Goal: Information Seeking & Learning: Find specific fact

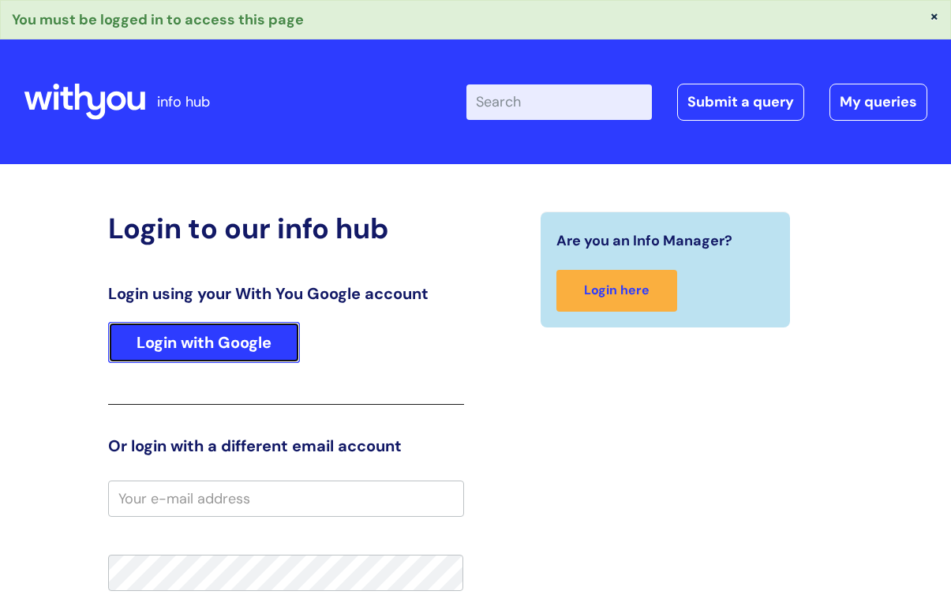
click at [178, 339] on link "Login with Google" at bounding box center [204, 342] width 192 height 41
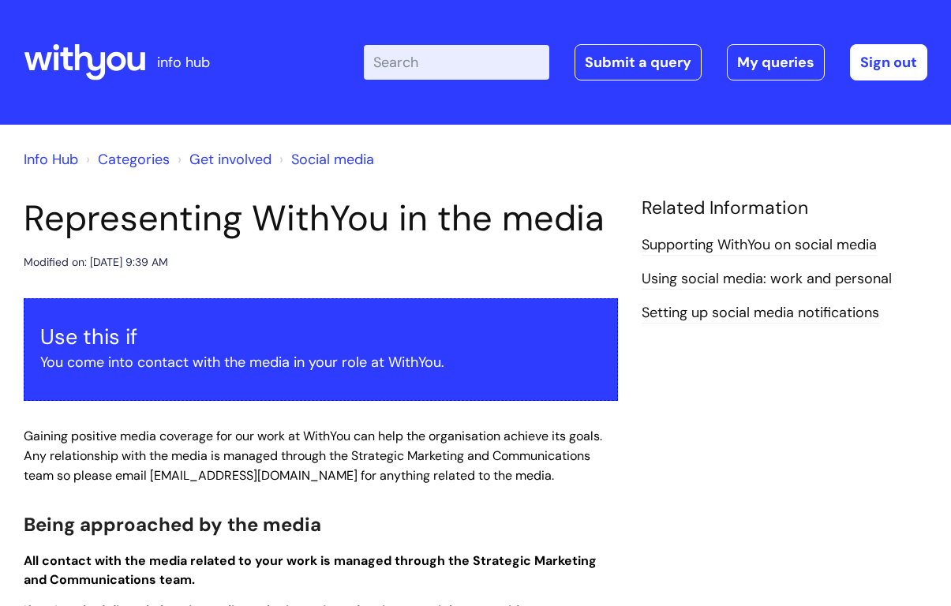
click at [512, 65] on input "Enter your search term here..." at bounding box center [457, 62] width 186 height 35
type input "itrent"
click button "Search" at bounding box center [0, 0] width 0 height 0
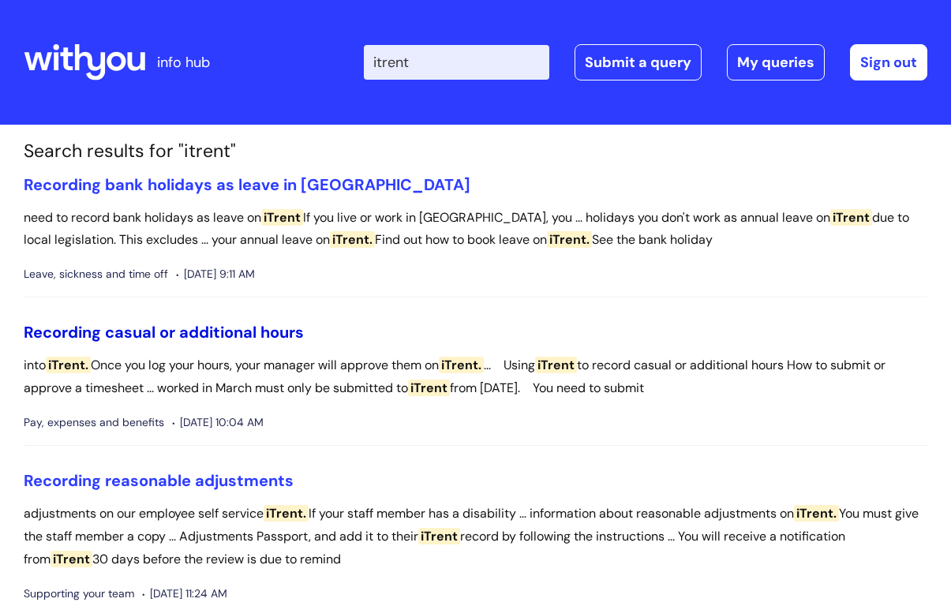
click at [193, 328] on link "Recording casual or additional hours" at bounding box center [164, 332] width 280 height 21
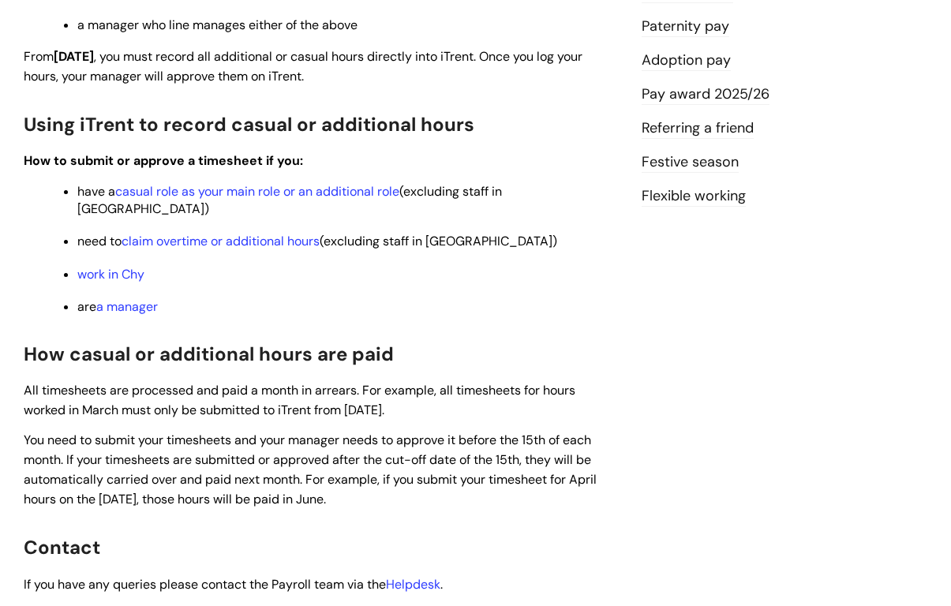
scroll to position [420, 0]
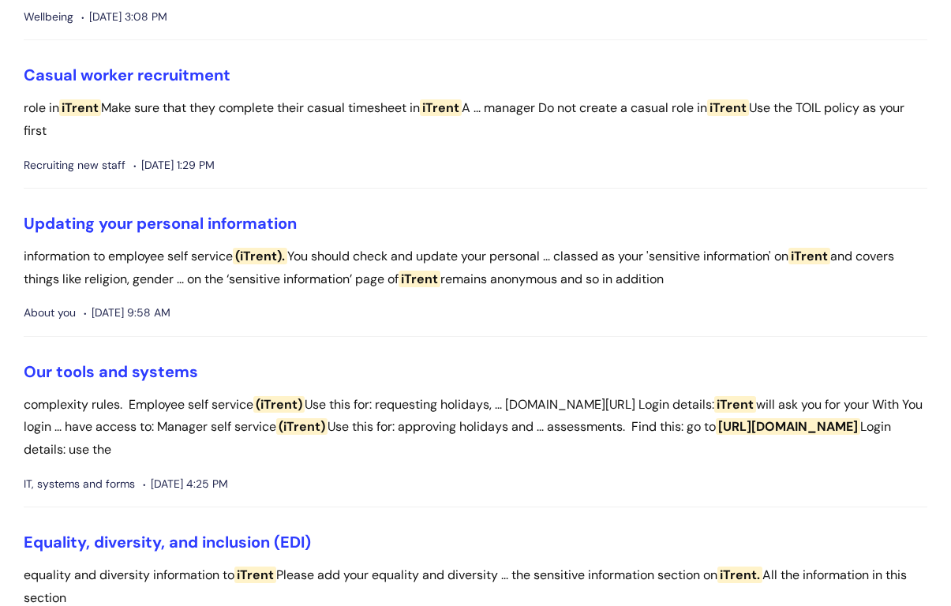
scroll to position [1027, 0]
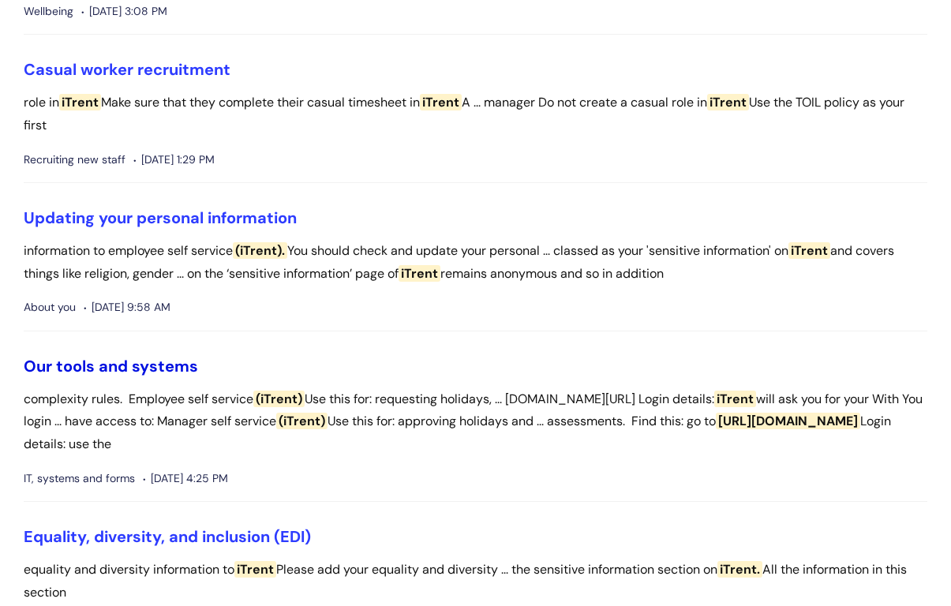
click at [106, 370] on link "Our tools and systems" at bounding box center [111, 366] width 174 height 21
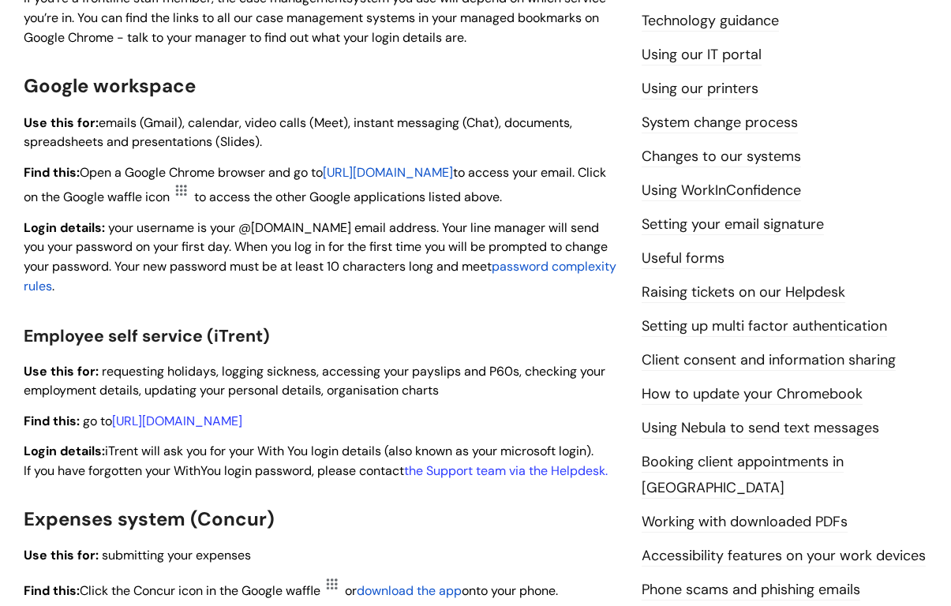
scroll to position [493, 0]
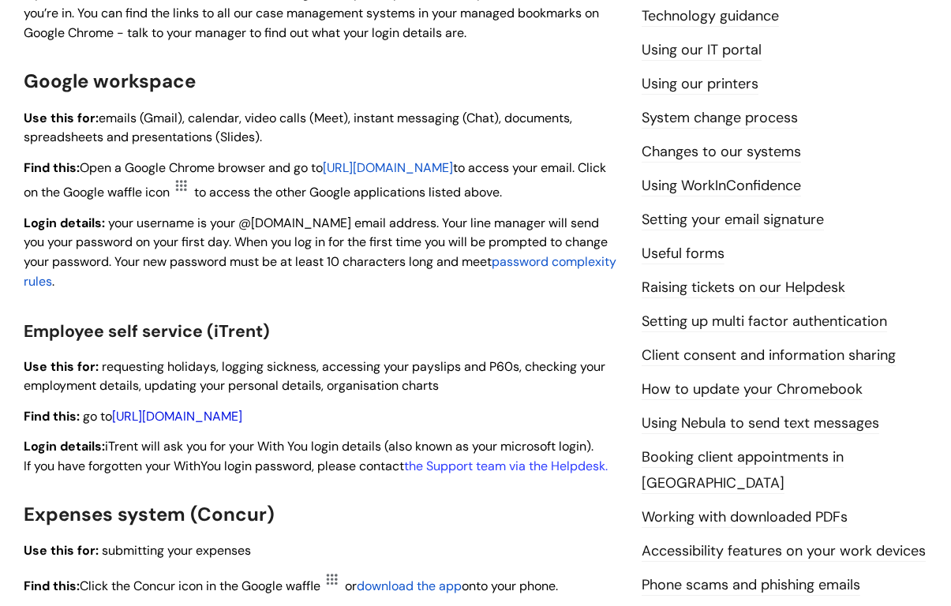
click at [242, 418] on link "[URL][DOMAIN_NAME]" at bounding box center [177, 416] width 130 height 17
